Goal: Transaction & Acquisition: Book appointment/travel/reservation

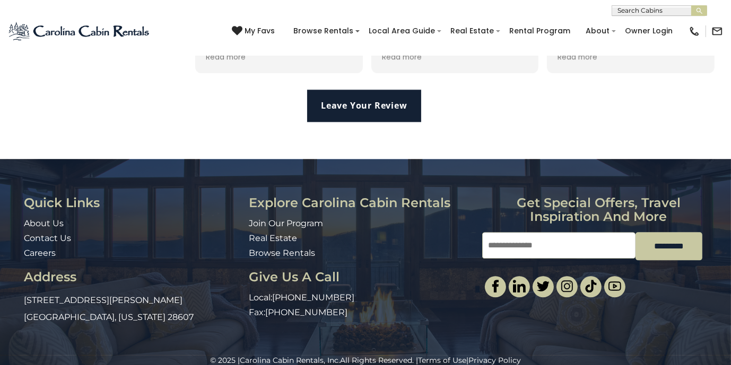
scroll to position [2352, 0]
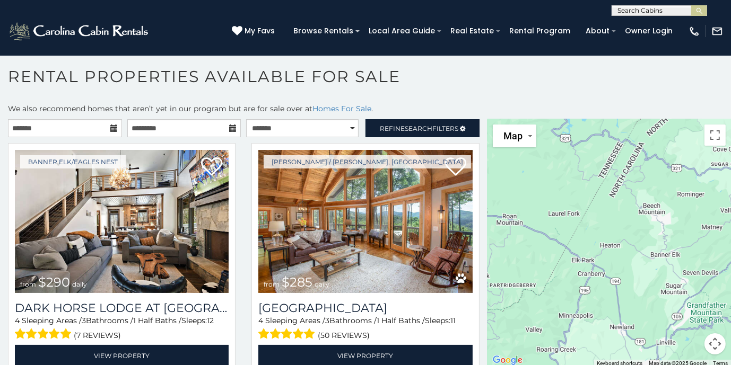
scroll to position [5, 0]
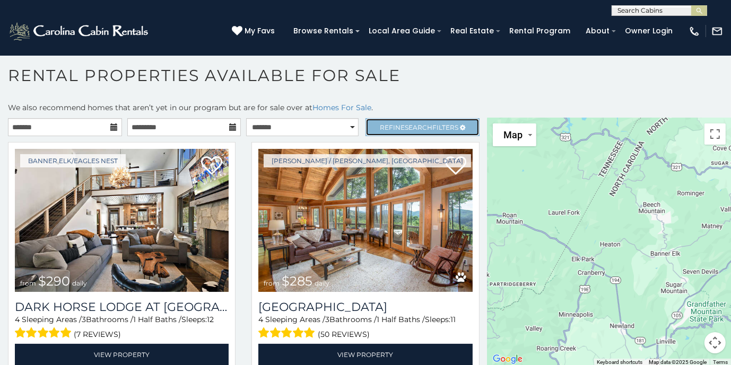
click at [422, 128] on span "Search" at bounding box center [419, 128] width 28 height 8
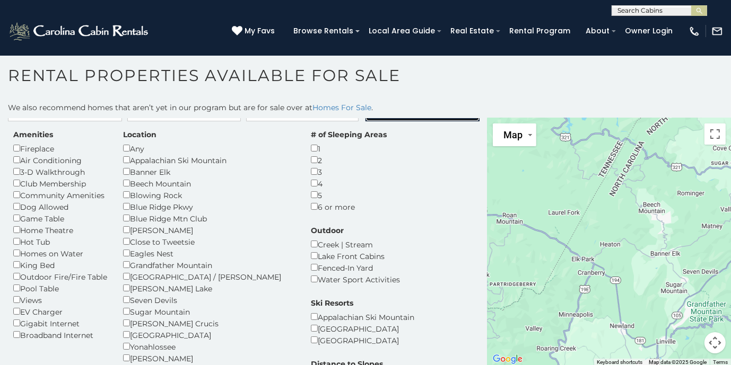
scroll to position [0, 0]
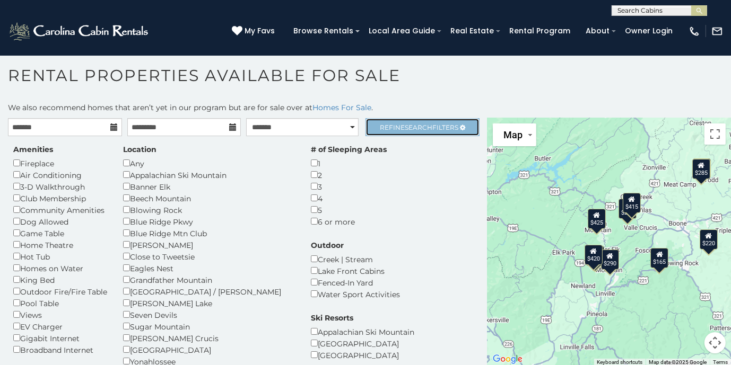
click at [405, 127] on span "Search" at bounding box center [419, 128] width 28 height 8
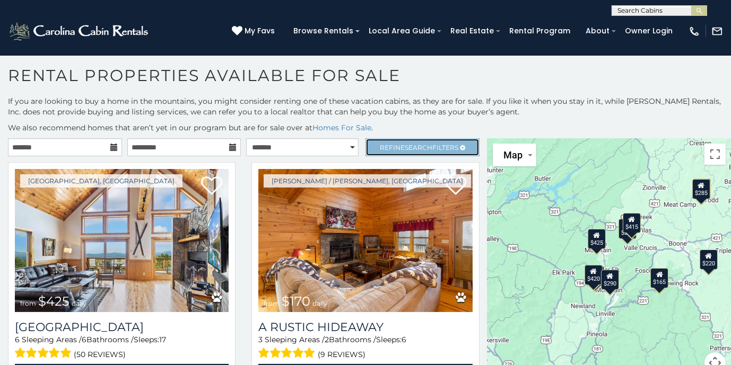
click at [393, 144] on span "Refine Search Filters" at bounding box center [419, 148] width 78 height 8
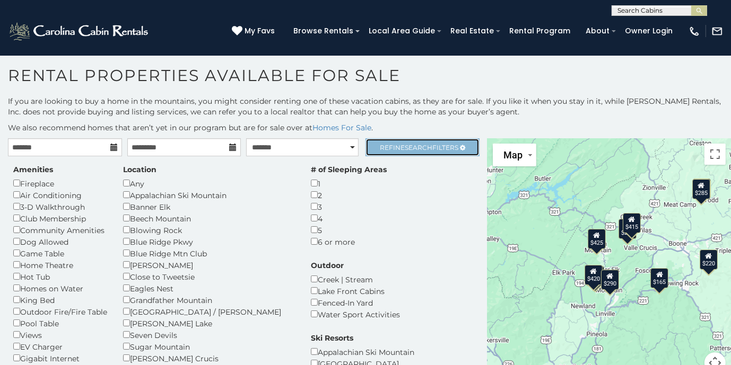
click at [393, 144] on span "Refine Search Filters" at bounding box center [419, 148] width 78 height 8
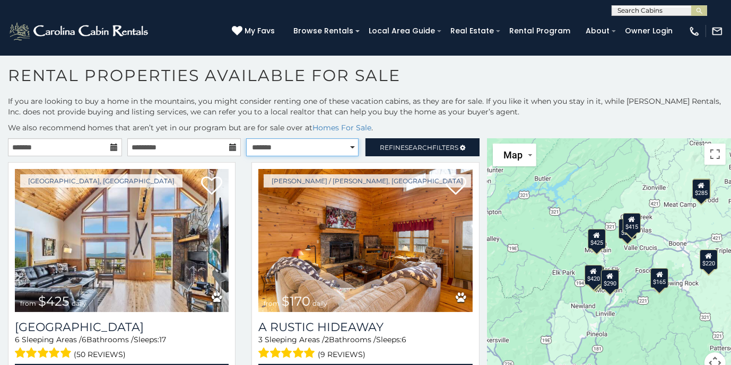
click at [338, 146] on select "**********" at bounding box center [302, 147] width 112 height 18
select select "*********"
click at [246, 138] on select "**********" at bounding box center [302, 147] width 112 height 18
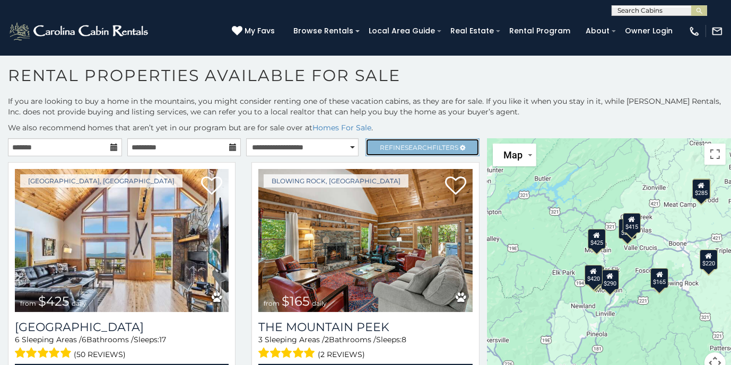
click at [389, 145] on span "Refine Search Filters" at bounding box center [419, 148] width 78 height 8
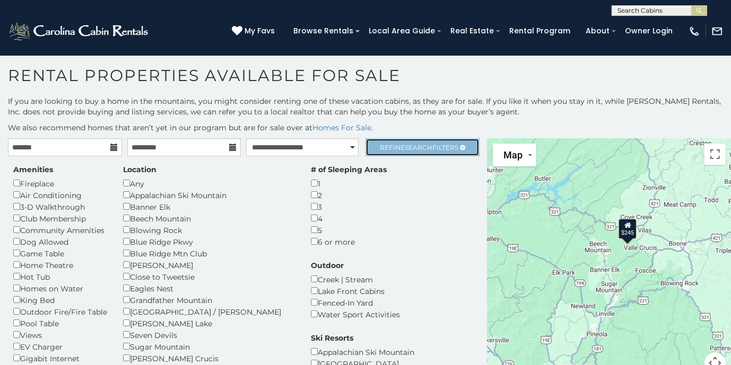
click at [414, 146] on span "Search" at bounding box center [419, 148] width 28 height 8
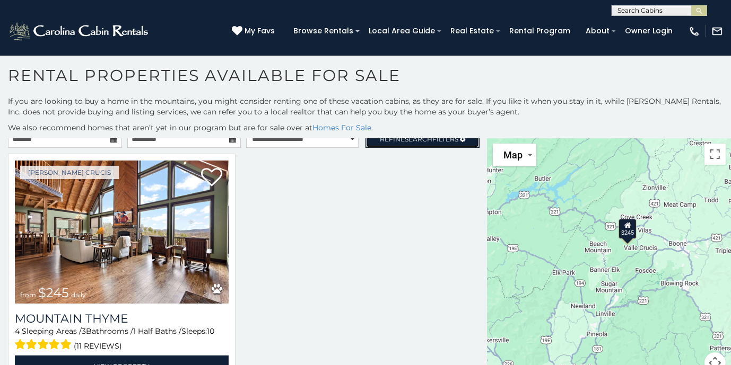
scroll to position [16, 0]
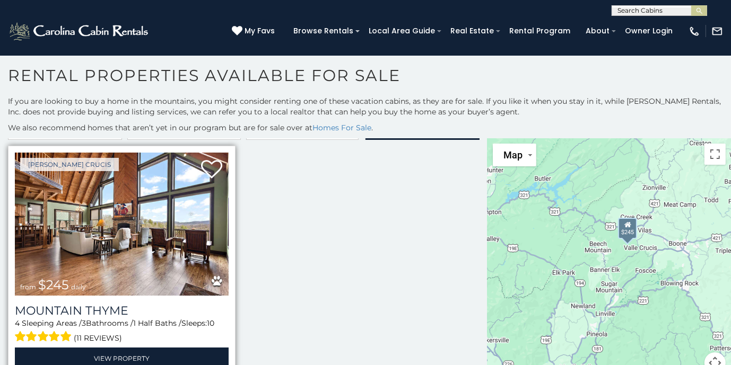
click at [141, 217] on img at bounding box center [122, 224] width 214 height 143
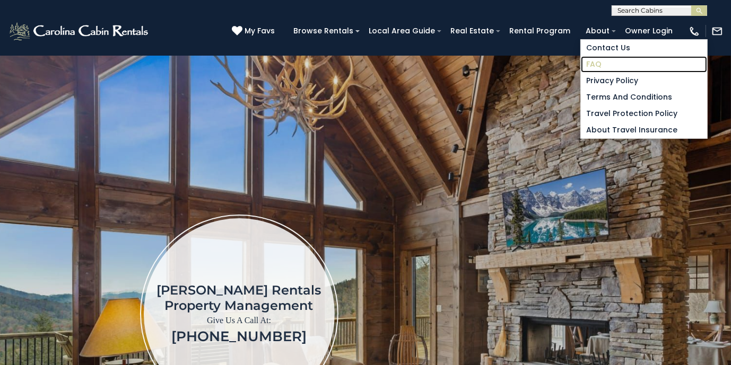
click at [600, 62] on link "FAQ" at bounding box center [644, 64] width 126 height 16
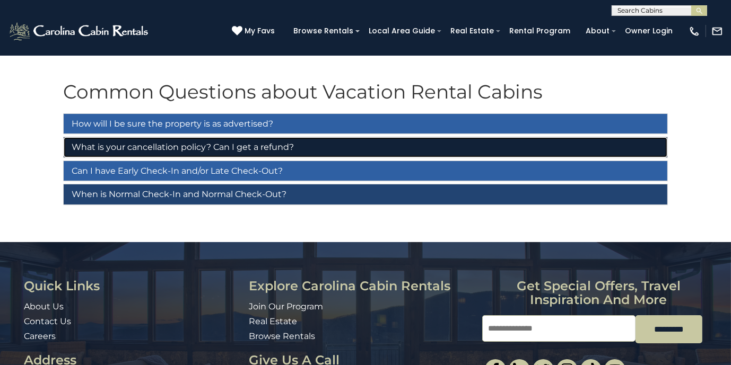
click at [211, 140] on link "What is your cancellation policy? Can I get a refund?" at bounding box center [365, 147] width 603 height 20
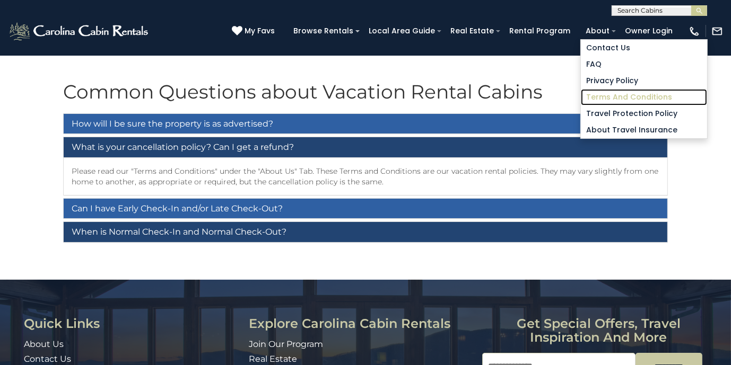
click at [600, 99] on link "Terms and Conditions" at bounding box center [644, 97] width 126 height 16
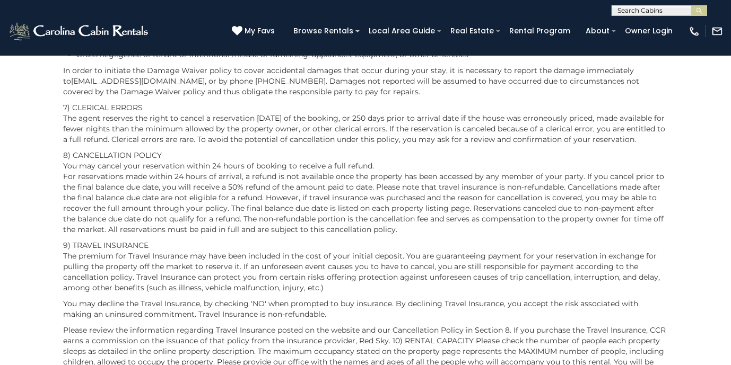
scroll to position [1081, 0]
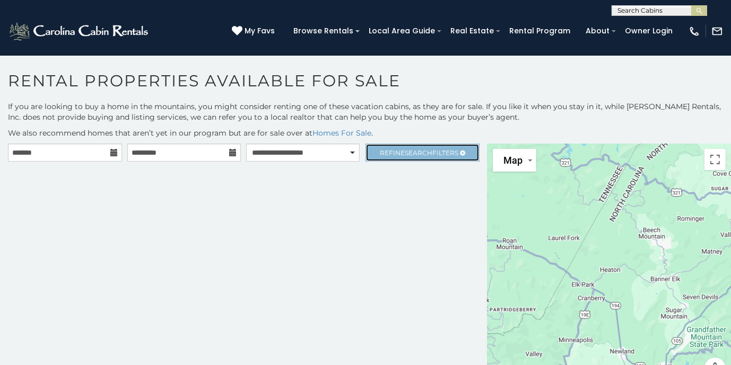
click at [390, 152] on span "Refine Search Filters" at bounding box center [419, 153] width 78 height 8
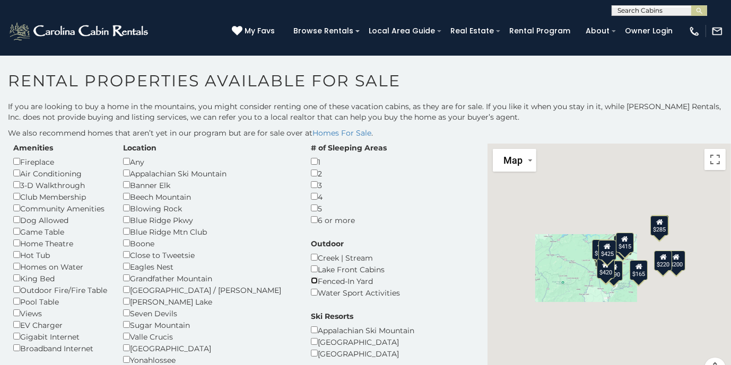
scroll to position [42, 0]
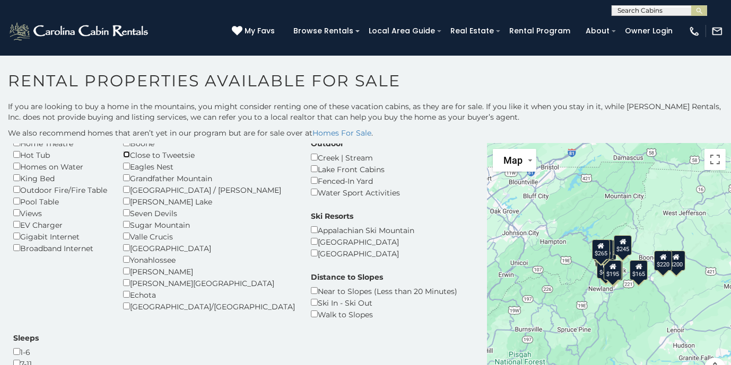
scroll to position [85, 0]
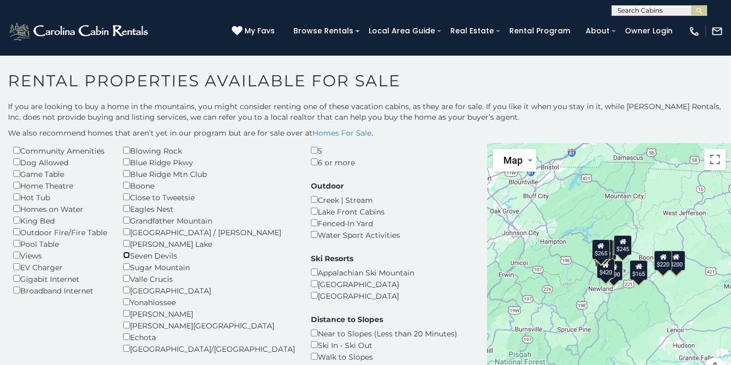
scroll to position [42, 0]
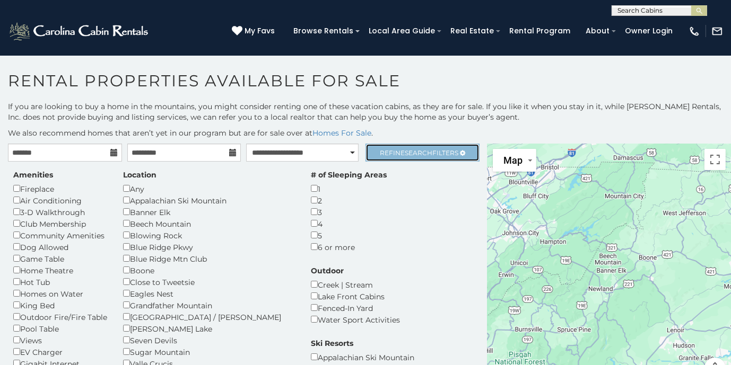
click at [397, 152] on span "Refine Search Filters" at bounding box center [419, 153] width 78 height 8
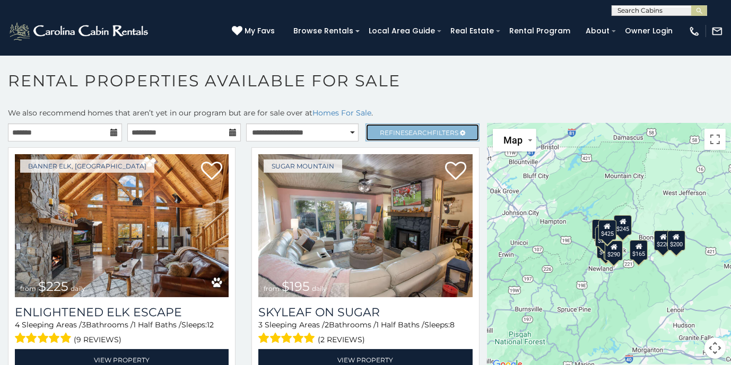
click at [405, 129] on span "Search" at bounding box center [419, 133] width 28 height 8
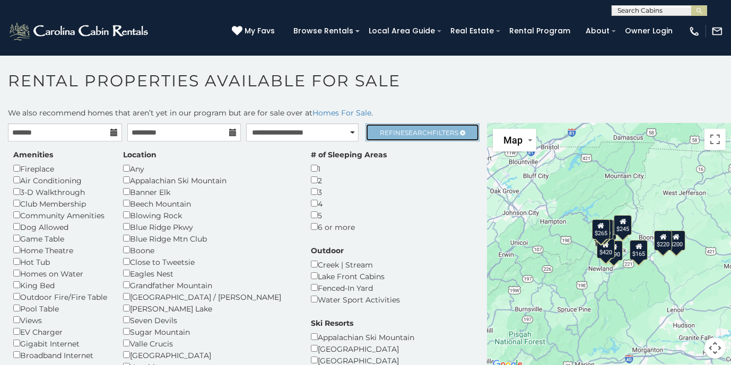
click at [401, 136] on link "Refine Search Filters" at bounding box center [422, 133] width 114 height 18
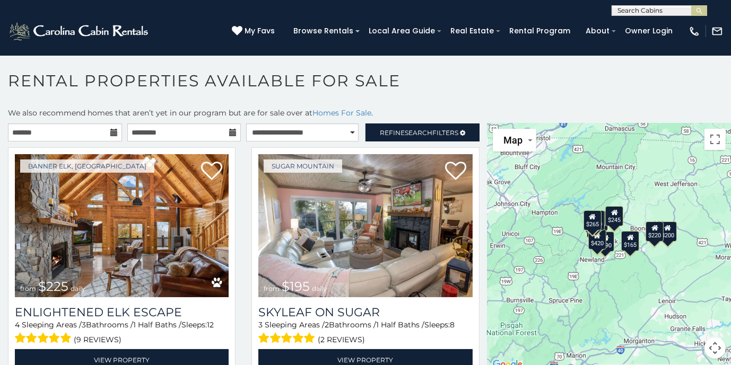
drag, startPoint x: 559, startPoint y: 204, endPoint x: 550, endPoint y: 197, distance: 11.7
click at [550, 197] on div "$225 $195 $250 $290 $290 $425 $165 $200 $420 $220 $245 $200 $265" at bounding box center [608, 248] width 243 height 248
click at [620, 188] on div "$225 $195 $250 $290 $290 $425 $165 $200 $420 $220 $245 $200 $265" at bounding box center [608, 248] width 243 height 248
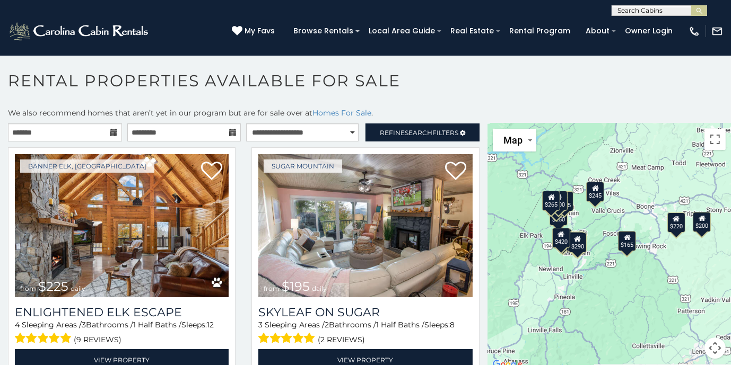
drag, startPoint x: 634, startPoint y: 224, endPoint x: 624, endPoint y: 156, distance: 68.1
click at [624, 156] on div "$225 $195 $250 $290 $290 $425 $165 $200 $420 $220 $245 $200 $265" at bounding box center [608, 248] width 243 height 248
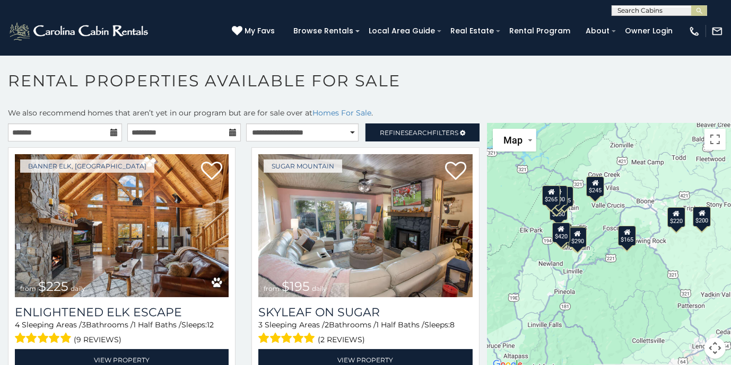
click at [637, 182] on div "$225 $195 $250 $290 $290 $425 $165 $200 $420 $220 $245 $200 $265" at bounding box center [608, 248] width 243 height 248
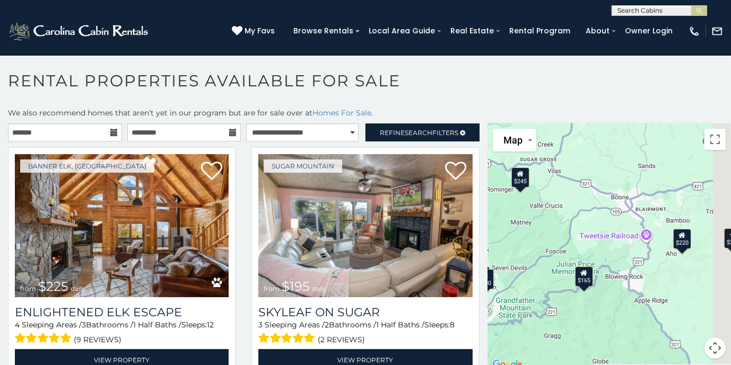
drag, startPoint x: 651, startPoint y: 252, endPoint x: 593, endPoint y: 228, distance: 62.5
click at [593, 228] on div "$225 $195 $250 $290 $290 $425 $165 $200 $420 $220 $245 $200 $265" at bounding box center [608, 248] width 243 height 248
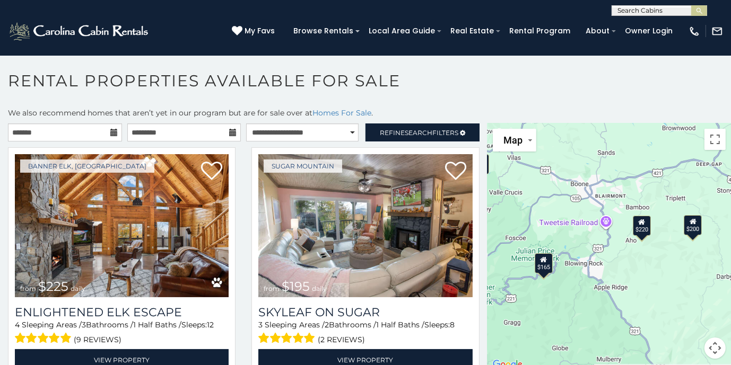
click at [640, 227] on div "$220" at bounding box center [642, 226] width 18 height 20
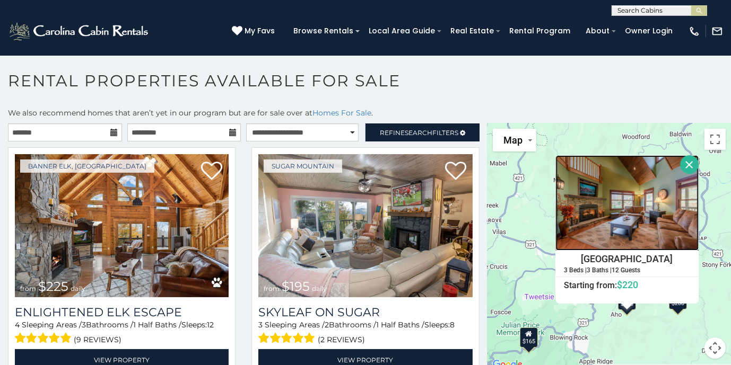
click at [610, 200] on img at bounding box center [627, 202] width 143 height 95
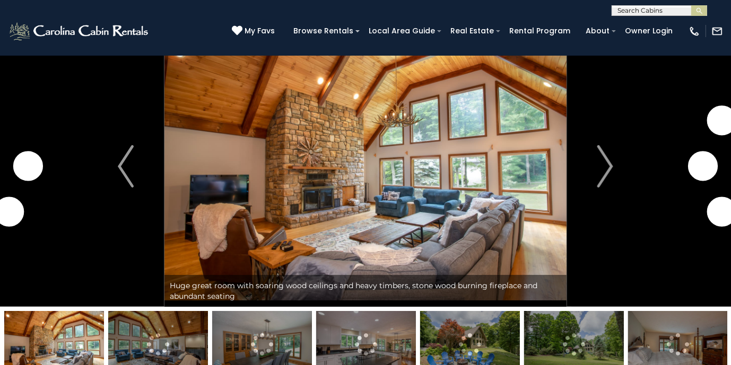
scroll to position [85, 0]
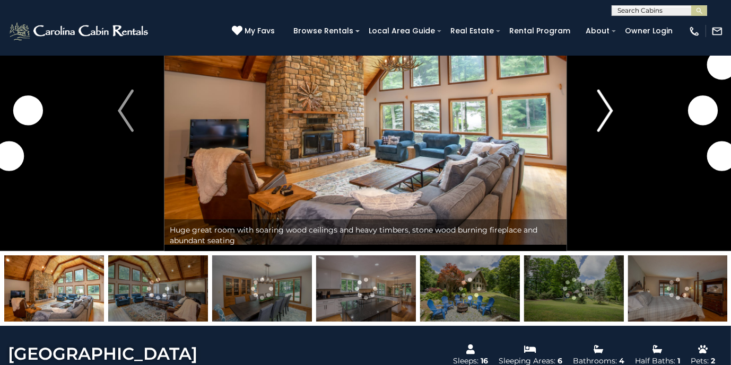
click at [594, 127] on button "Next" at bounding box center [604, 110] width 77 height 281
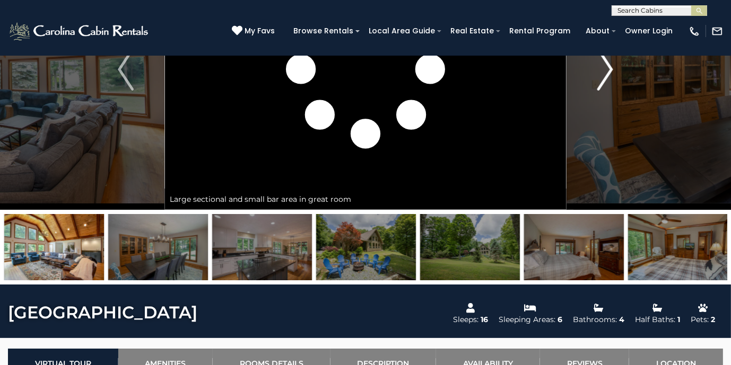
scroll to position [127, 0]
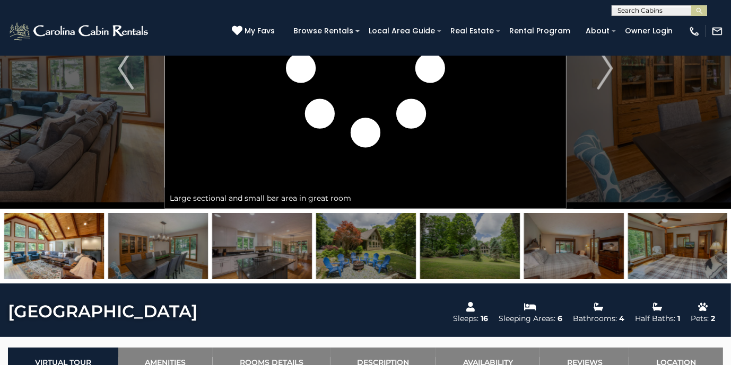
click at [369, 247] on img at bounding box center [366, 246] width 100 height 66
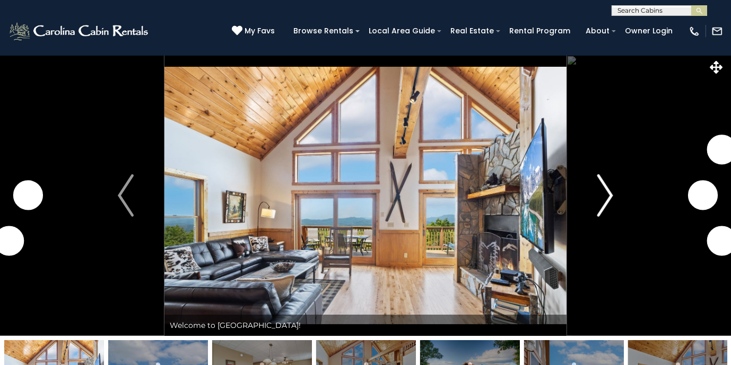
click at [601, 198] on img "Next" at bounding box center [605, 195] width 16 height 42
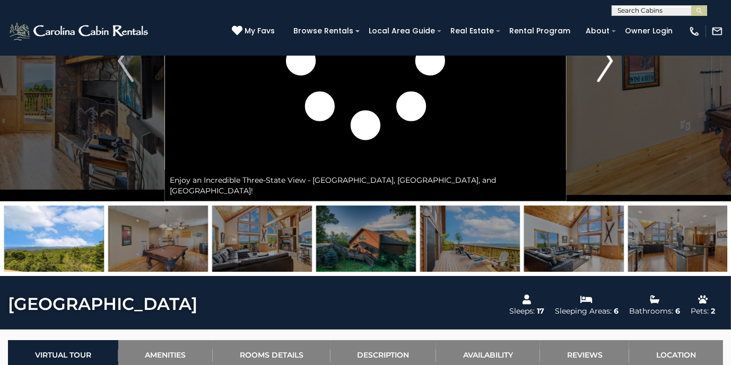
scroll to position [170, 0]
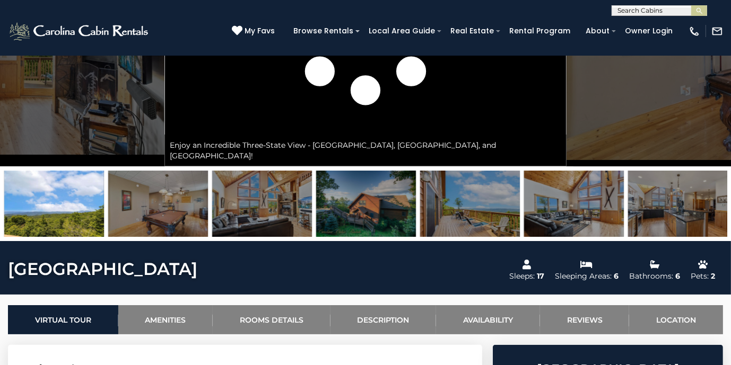
click at [409, 206] on img at bounding box center [366, 204] width 100 height 66
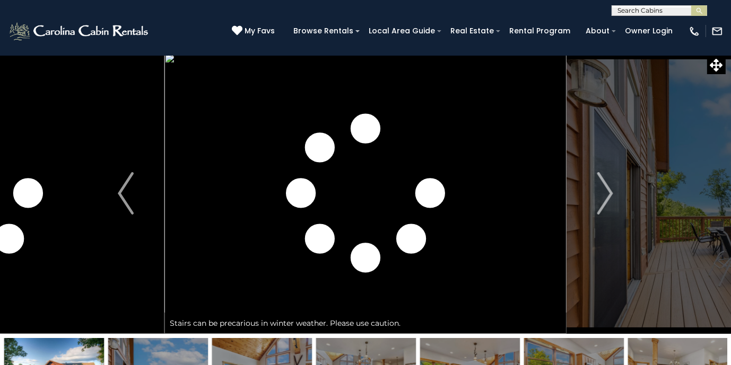
scroll to position [0, 0]
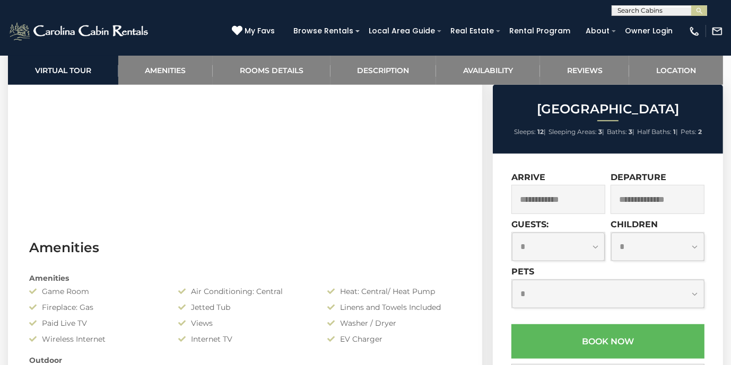
scroll to position [636, 0]
